Goal: Task Accomplishment & Management: Manage account settings

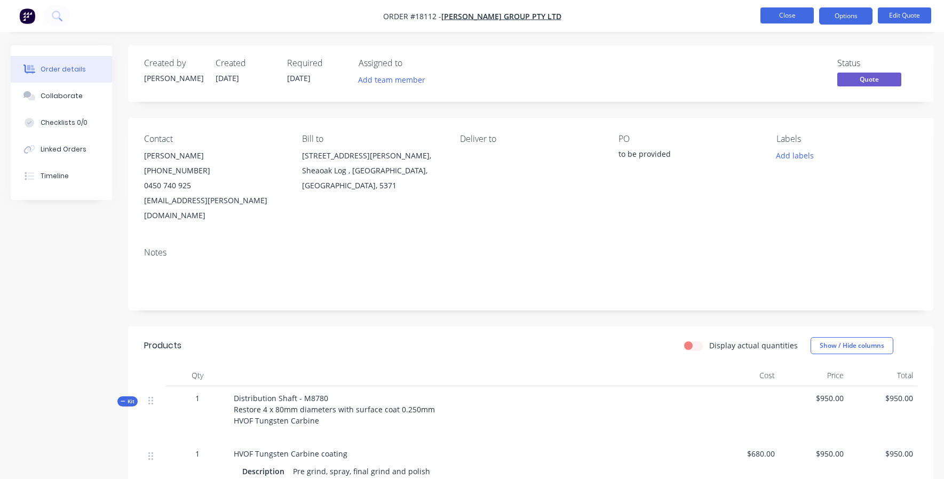
click at [776, 9] on button "Close" at bounding box center [787, 15] width 53 height 16
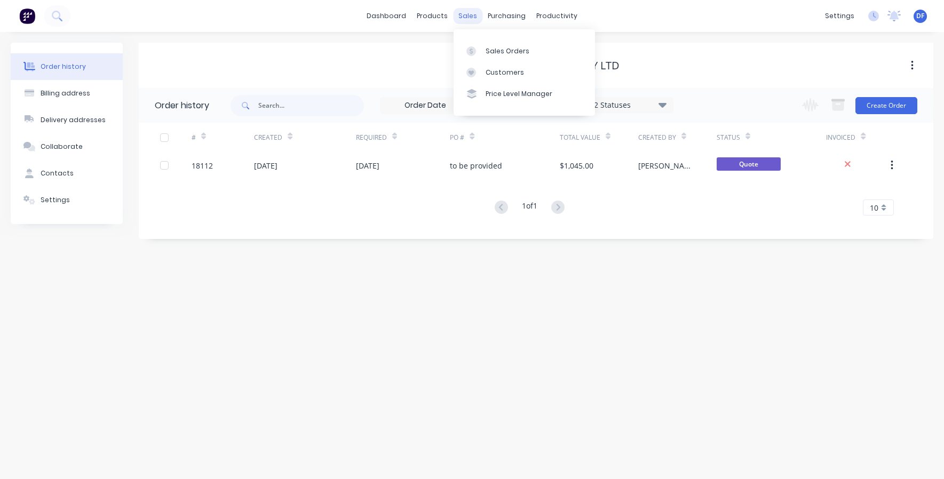
click at [471, 15] on div "sales" at bounding box center [467, 16] width 29 height 16
click at [484, 50] on link "Sales Orders" at bounding box center [524, 50] width 141 height 21
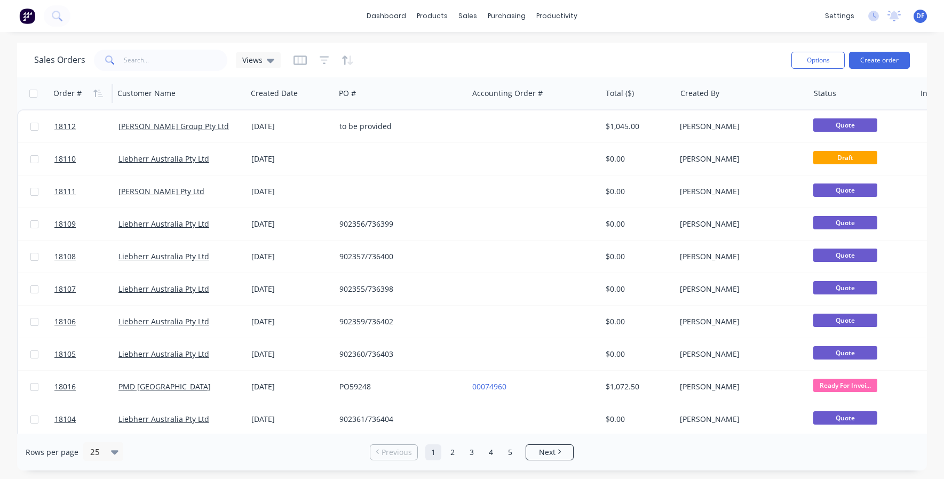
click at [66, 94] on div "Order #" at bounding box center [67, 93] width 28 height 11
click at [66, 93] on div "Order #" at bounding box center [67, 93] width 28 height 11
click at [76, 90] on div "Order #" at bounding box center [67, 93] width 28 height 11
click at [67, 92] on div "Order #" at bounding box center [67, 93] width 28 height 11
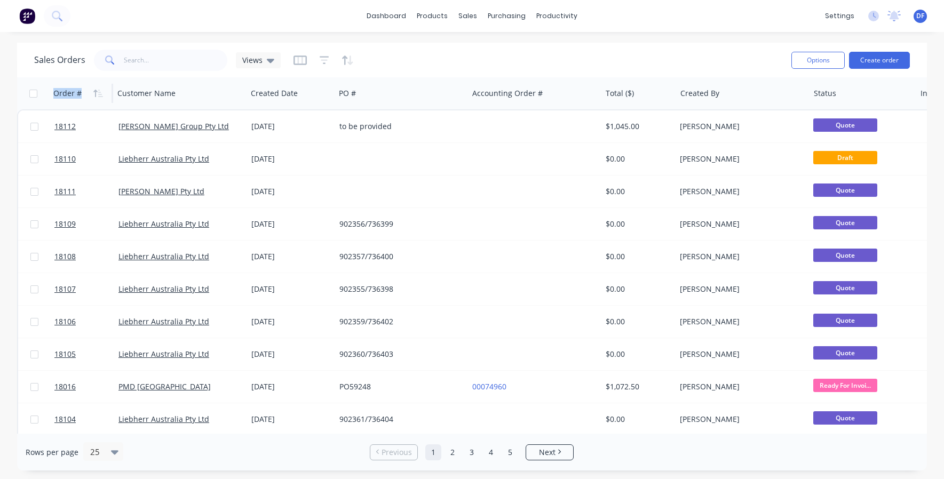
click at [67, 92] on div "Order #" at bounding box center [67, 93] width 28 height 11
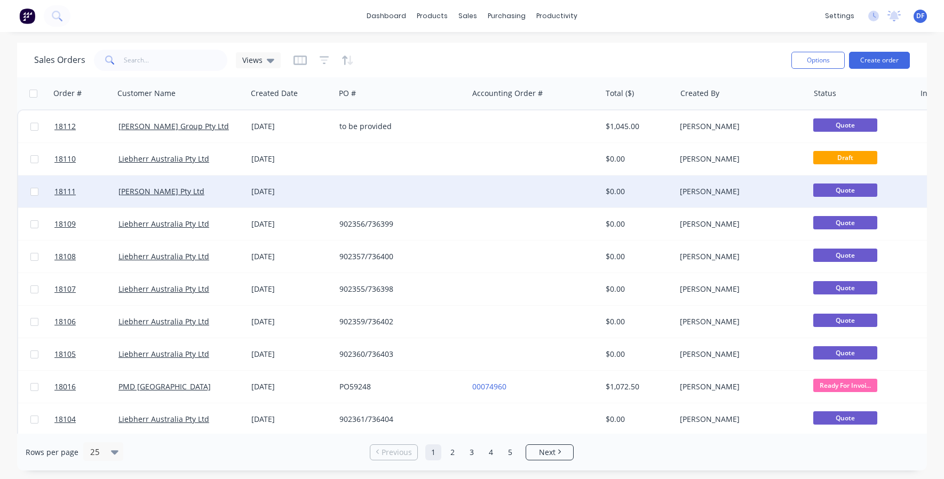
click at [141, 186] on div "[PERSON_NAME] Pty Ltd" at bounding box center [180, 192] width 133 height 32
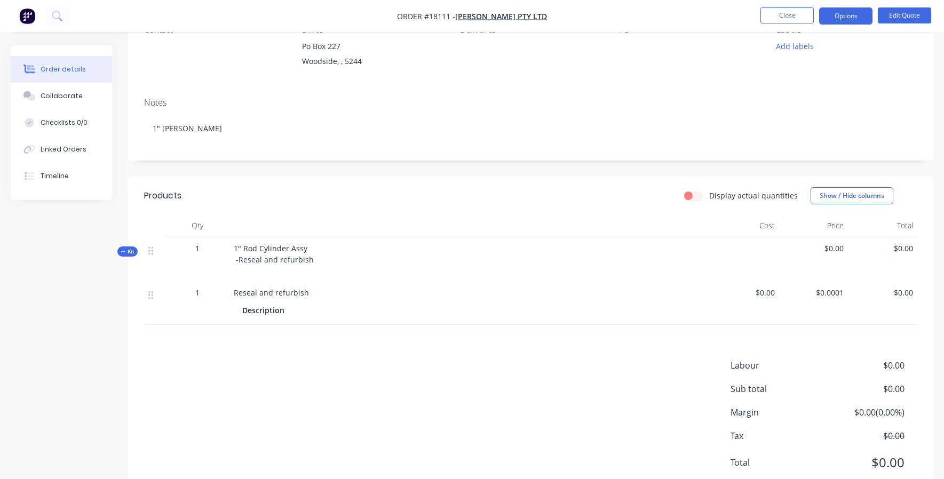
scroll to position [141, 0]
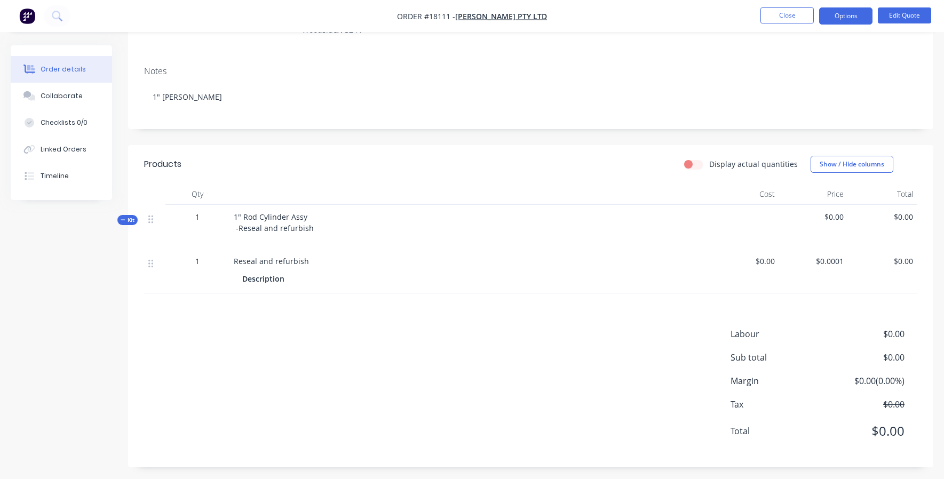
click at [759, 257] on span "$0.00" at bounding box center [744, 261] width 61 height 11
click at [770, 265] on span "$0.00" at bounding box center [744, 261] width 61 height 11
click at [762, 256] on span "$0.00" at bounding box center [744, 261] width 61 height 11
click at [901, 21] on button "Edit Quote" at bounding box center [904, 15] width 53 height 16
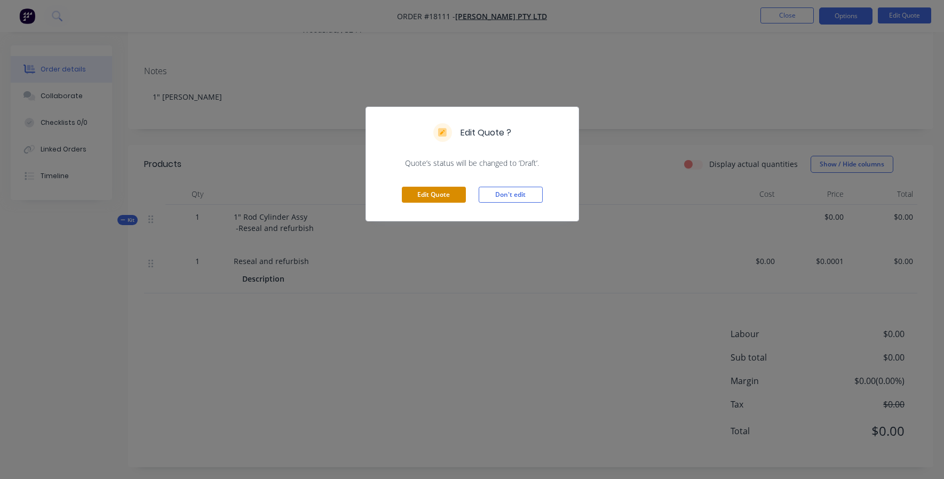
click at [425, 201] on button "Edit Quote" at bounding box center [434, 195] width 64 height 16
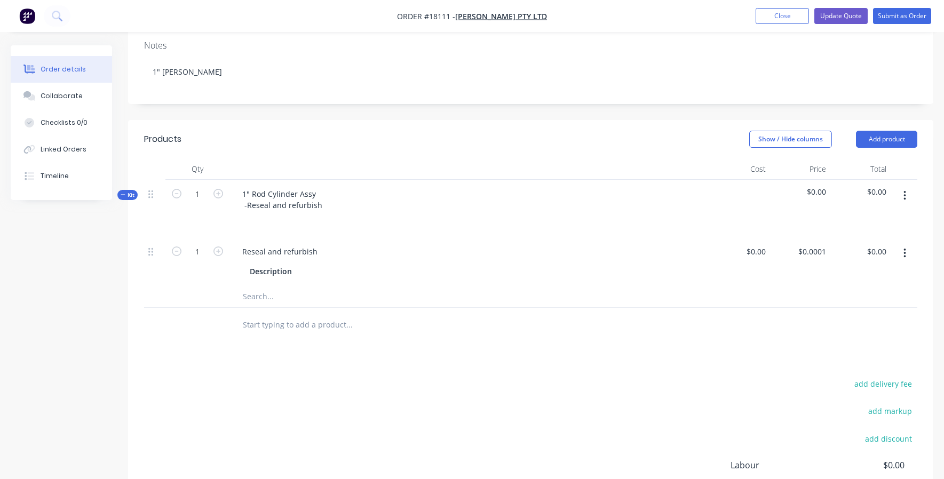
scroll to position [179, 0]
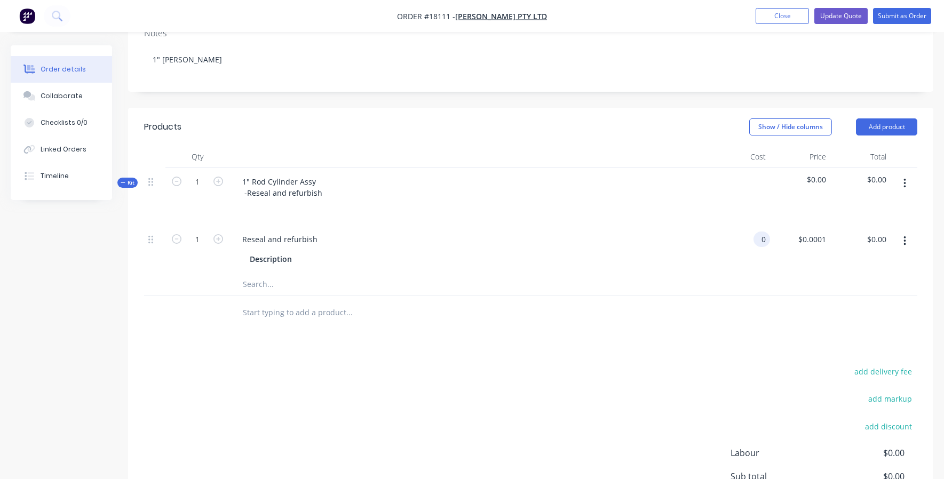
click at [761, 238] on input "0" at bounding box center [764, 239] width 12 height 15
type input "$2,816.00"
click at [741, 259] on div "$2,816.00 2816" at bounding box center [740, 249] width 60 height 49
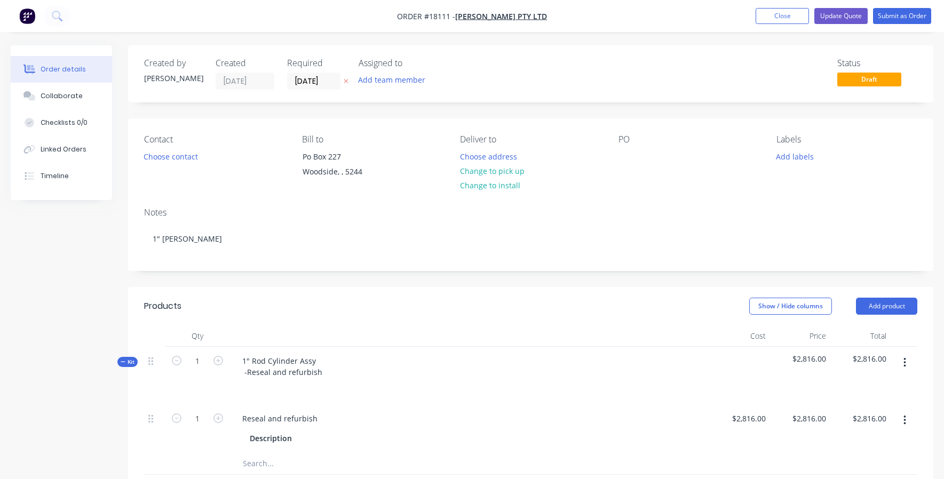
scroll to position [0, 0]
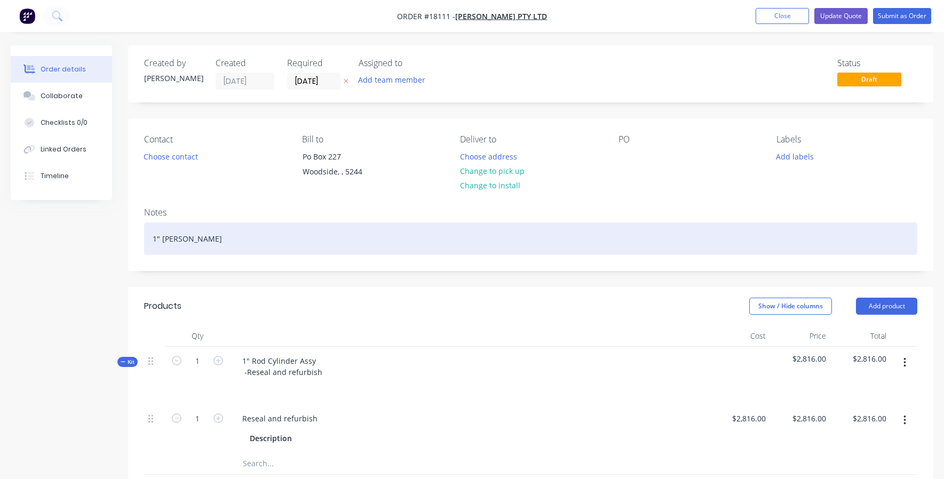
click at [316, 233] on div "1" [PERSON_NAME]" at bounding box center [530, 239] width 773 height 33
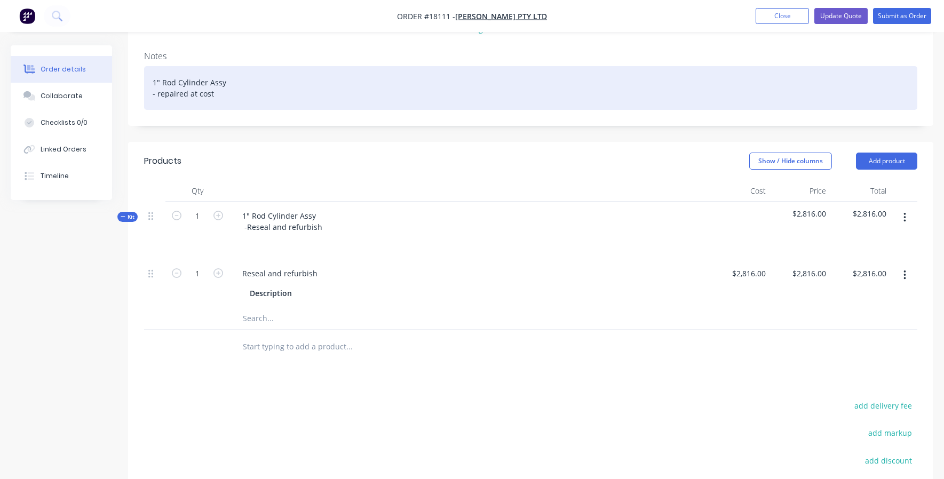
scroll to position [178, 0]
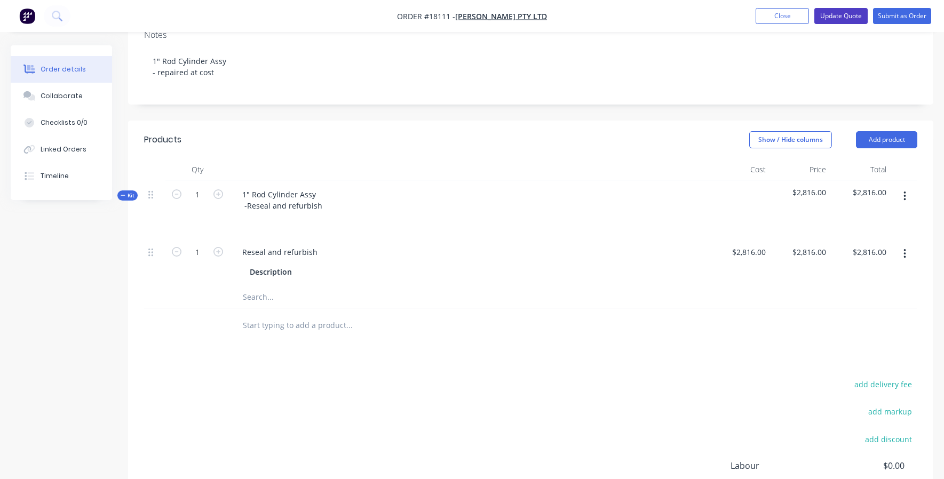
click at [834, 15] on button "Update Quote" at bounding box center [841, 16] width 53 height 16
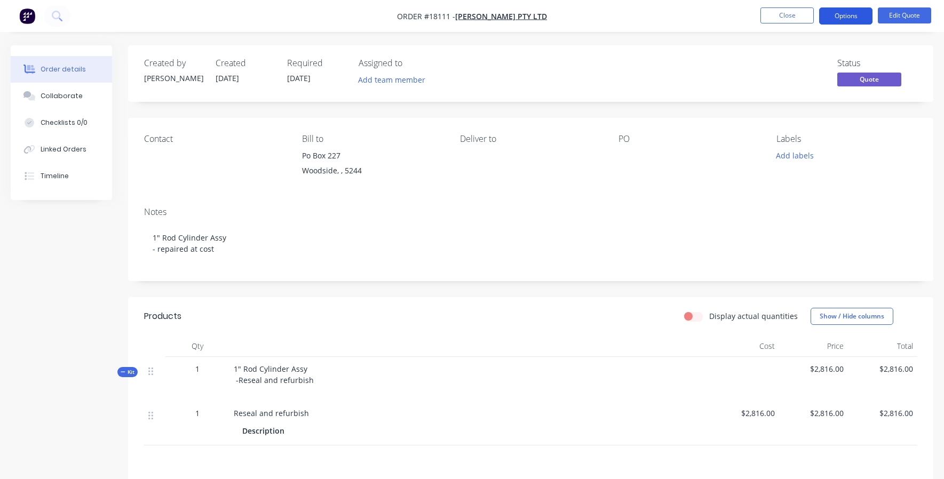
click at [854, 14] on button "Options" at bounding box center [845, 15] width 53 height 17
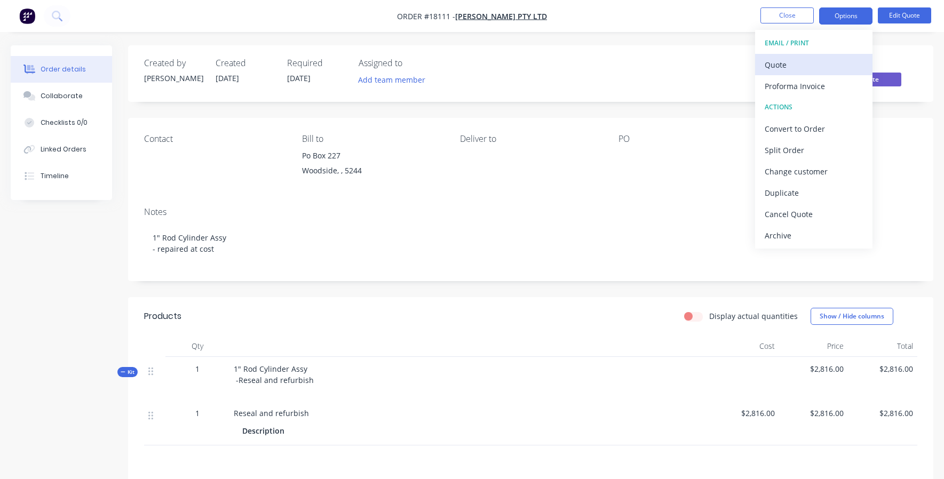
click at [813, 64] on div "Quote" at bounding box center [814, 64] width 98 height 15
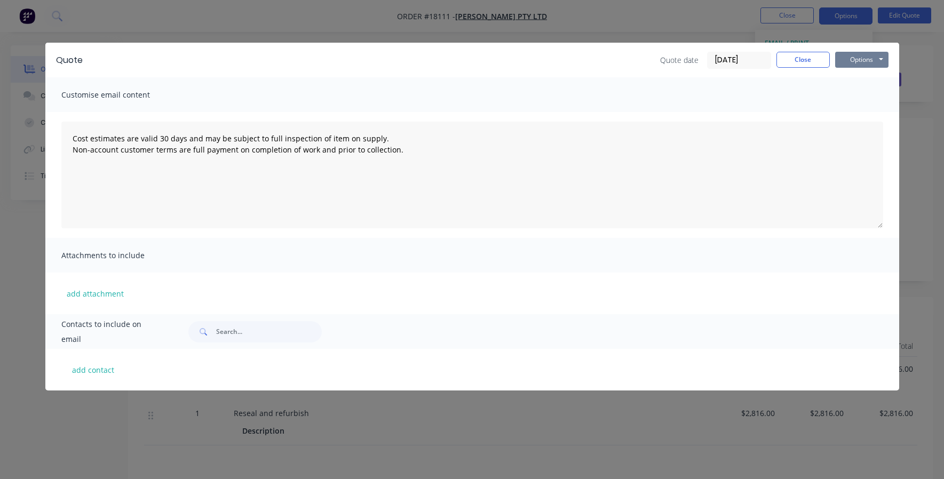
click at [871, 63] on button "Options" at bounding box center [861, 60] width 53 height 16
click at [867, 82] on button "Preview" at bounding box center [869, 79] width 68 height 18
click at [855, 60] on button "Options" at bounding box center [861, 60] width 53 height 16
click at [852, 95] on button "Print" at bounding box center [869, 97] width 68 height 18
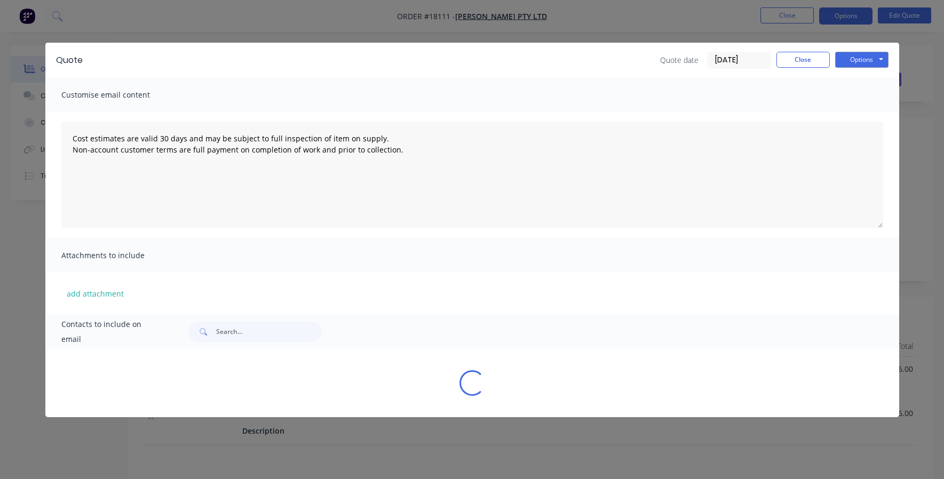
type textarea "Cost estimates are valid 30 days and may be subject to full inspection of item …"
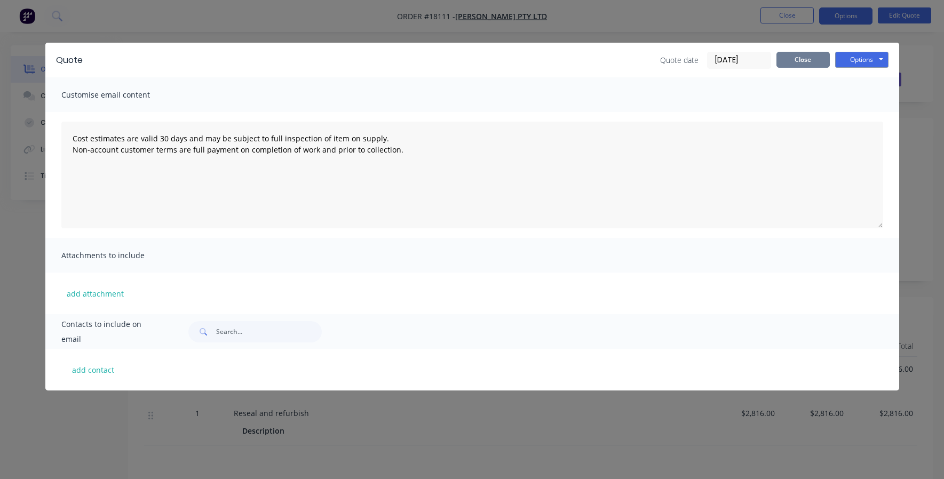
click at [810, 62] on button "Close" at bounding box center [803, 60] width 53 height 16
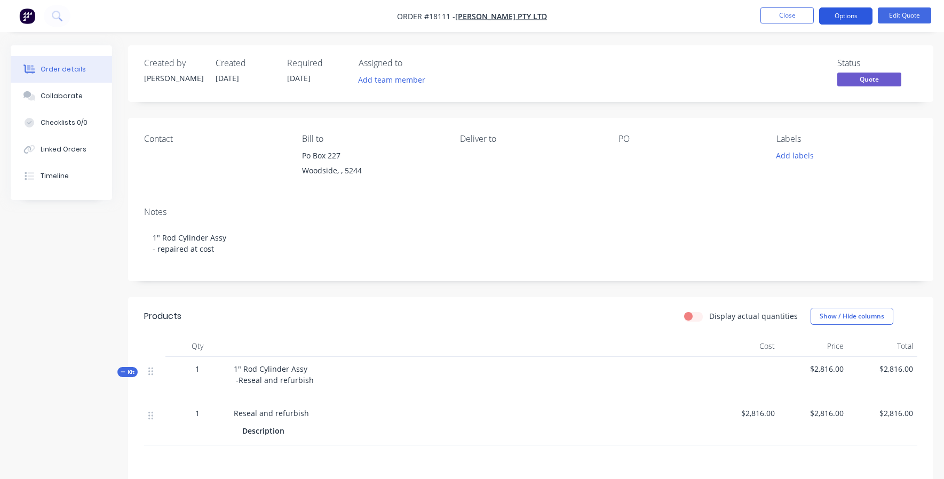
click at [842, 16] on button "Options" at bounding box center [845, 15] width 53 height 17
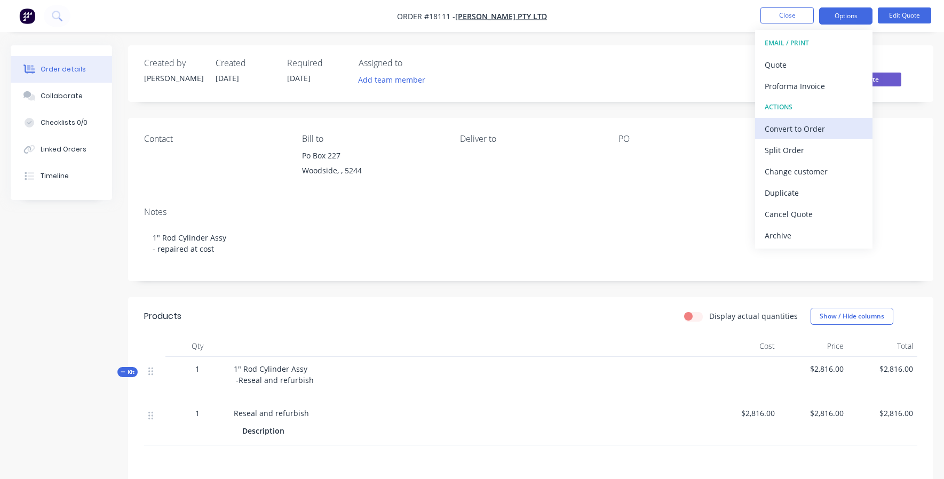
click at [811, 124] on div "Convert to Order" at bounding box center [814, 128] width 98 height 15
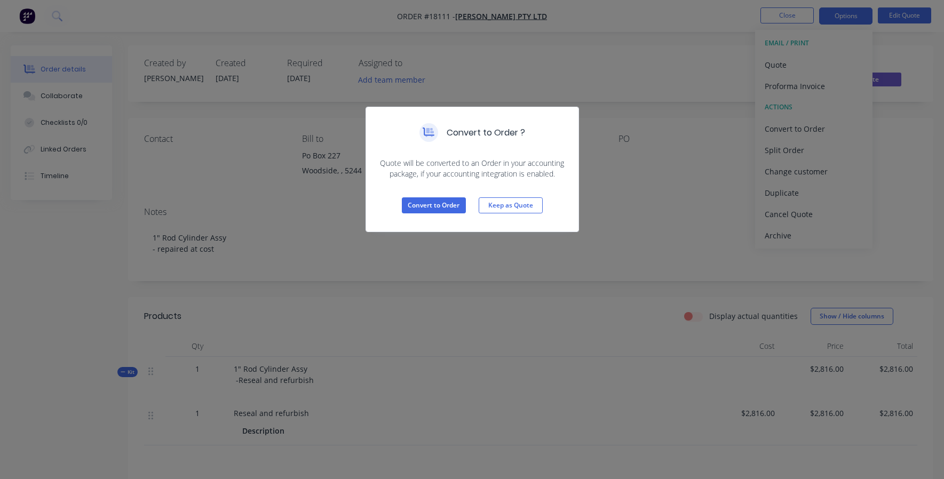
click at [441, 197] on div "Convert to Order Keep as Quote" at bounding box center [472, 205] width 212 height 52
click at [439, 202] on button "Convert to Order" at bounding box center [434, 206] width 64 height 16
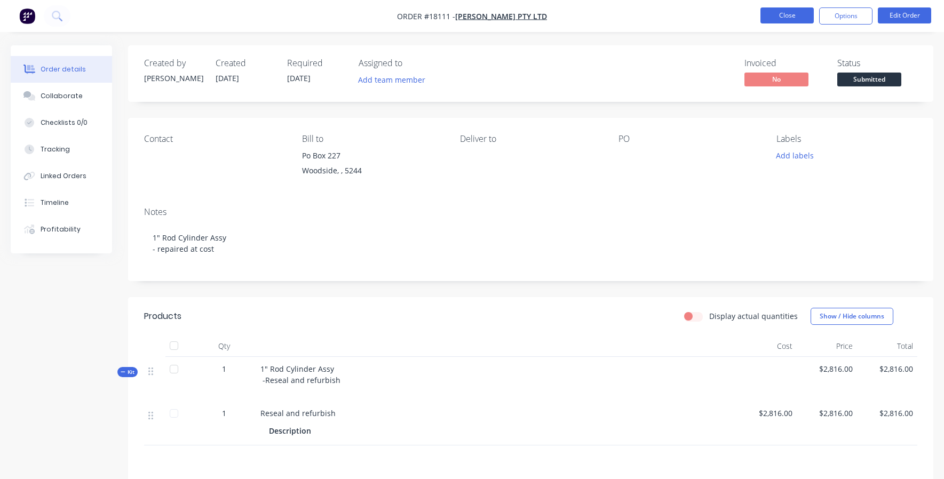
click at [794, 19] on button "Close" at bounding box center [787, 15] width 53 height 16
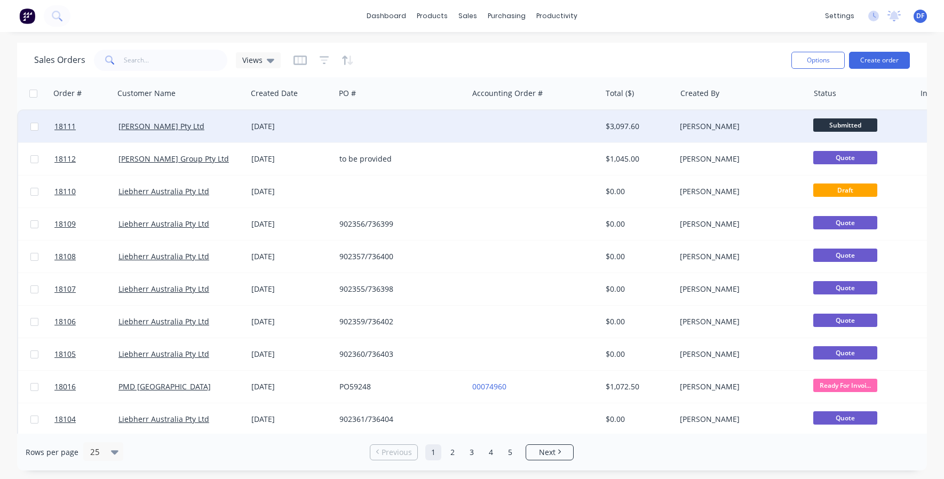
click at [151, 132] on div "[PERSON_NAME] Pty Ltd" at bounding box center [180, 126] width 133 height 32
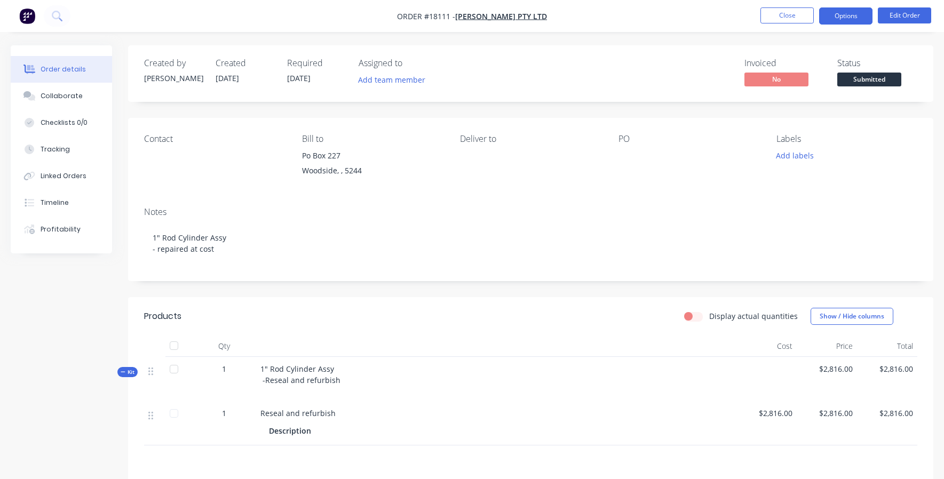
click at [855, 17] on button "Options" at bounding box center [845, 15] width 53 height 17
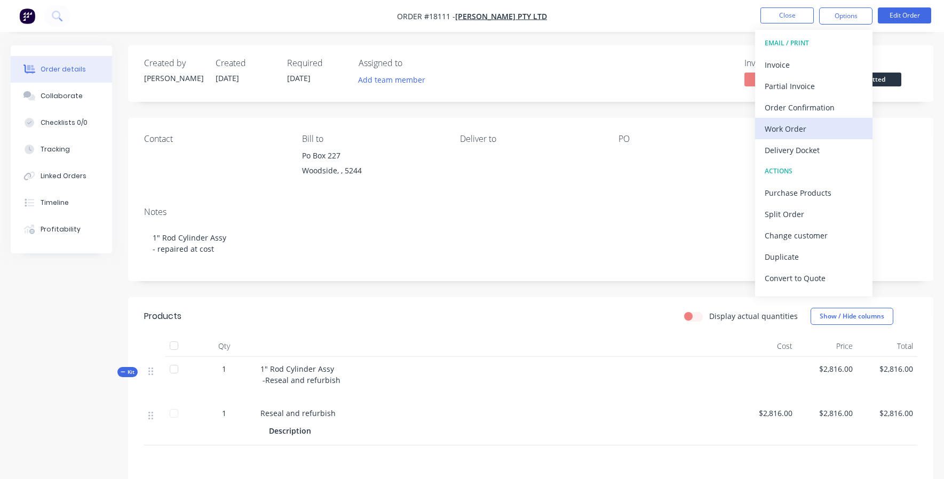
click at [795, 129] on div "Work Order" at bounding box center [814, 128] width 98 height 15
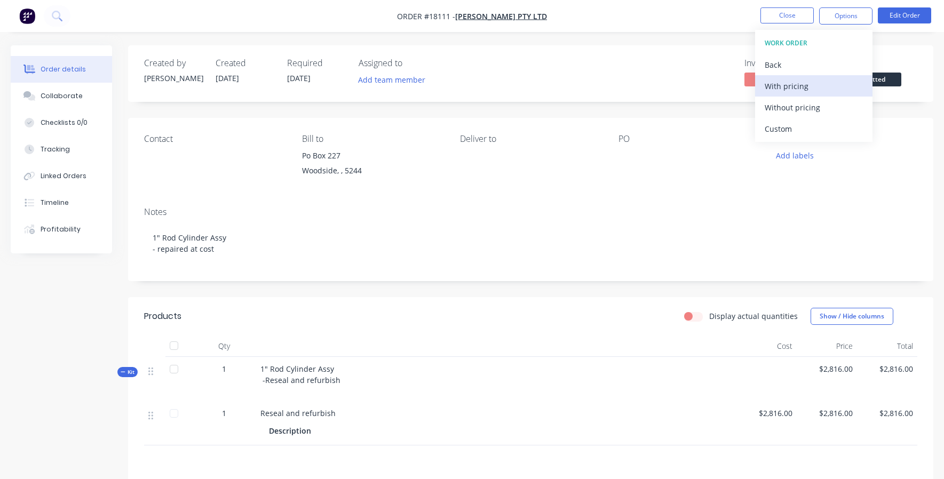
click at [804, 90] on div "With pricing" at bounding box center [814, 85] width 98 height 15
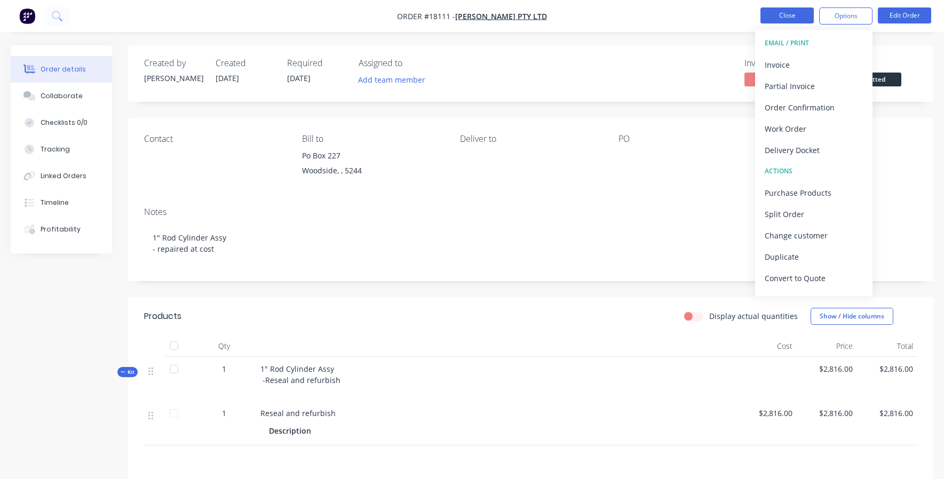
click at [786, 15] on button "Close" at bounding box center [787, 15] width 53 height 16
